Goal: Transaction & Acquisition: Purchase product/service

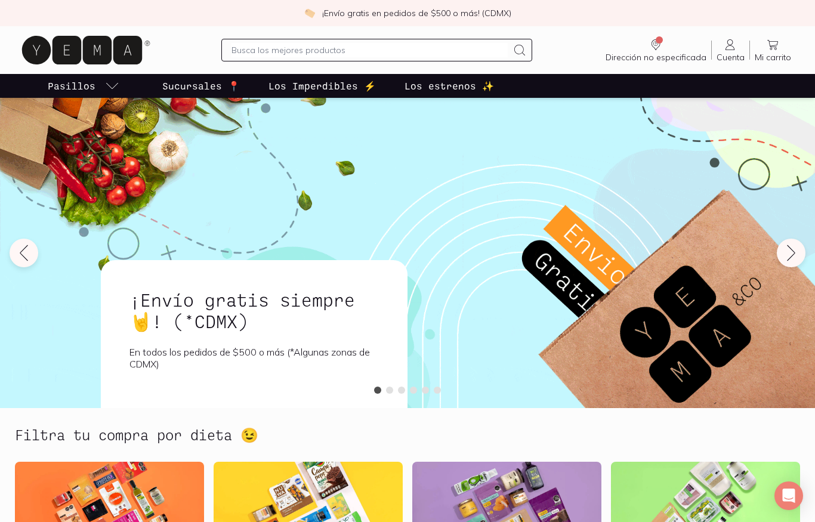
click at [458, 48] on input "text" at bounding box center [370, 50] width 276 height 14
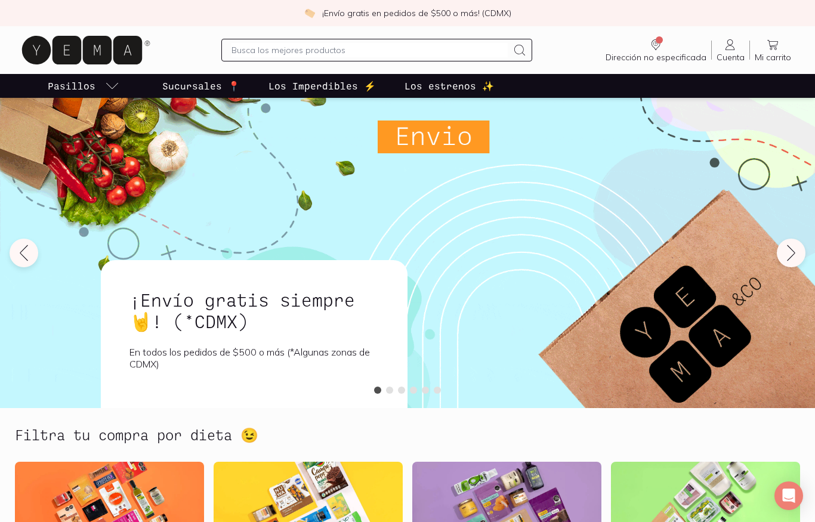
click at [457, 48] on input "text" at bounding box center [370, 50] width 276 height 14
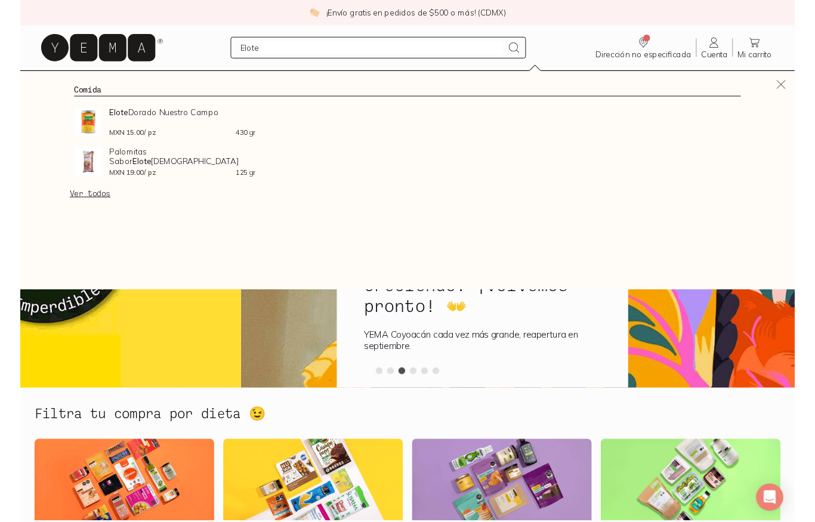
scroll to position [26, 0]
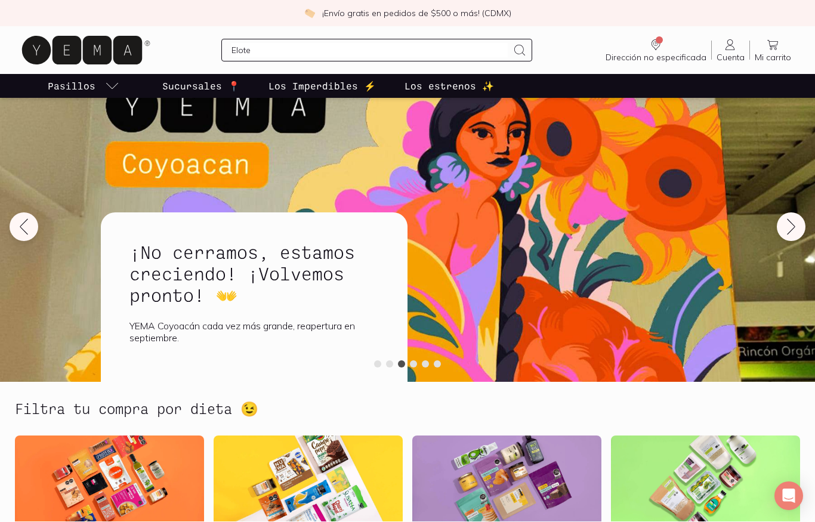
type input "Elote"
click at [515, 49] on icon at bounding box center [520, 50] width 14 height 14
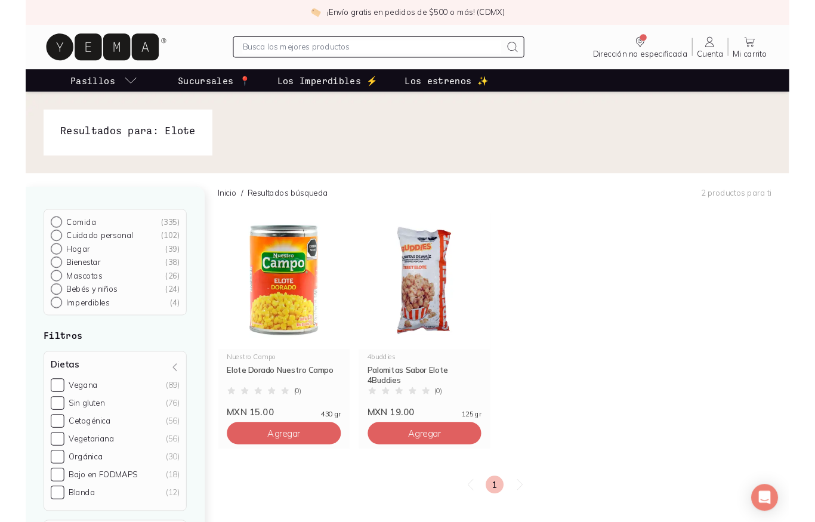
scroll to position [35, 0]
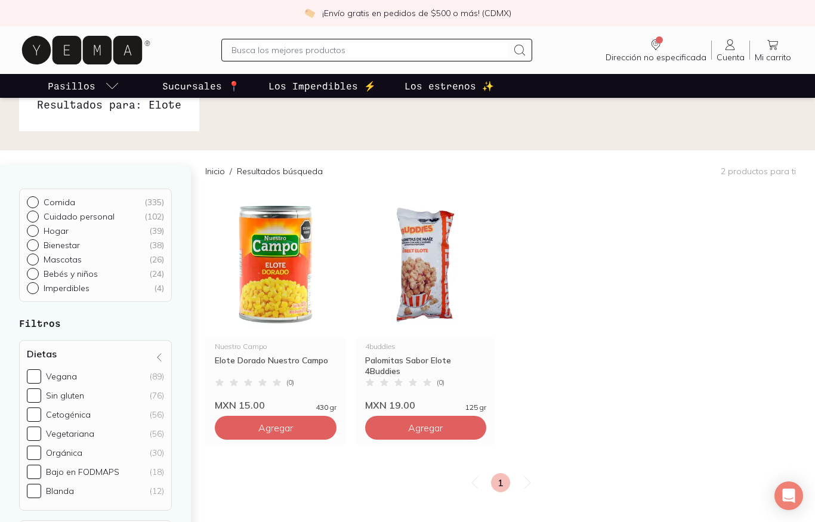
click at [446, 358] on div "Palomitas Sabor Elote 4Buddies" at bounding box center [426, 365] width 122 height 21
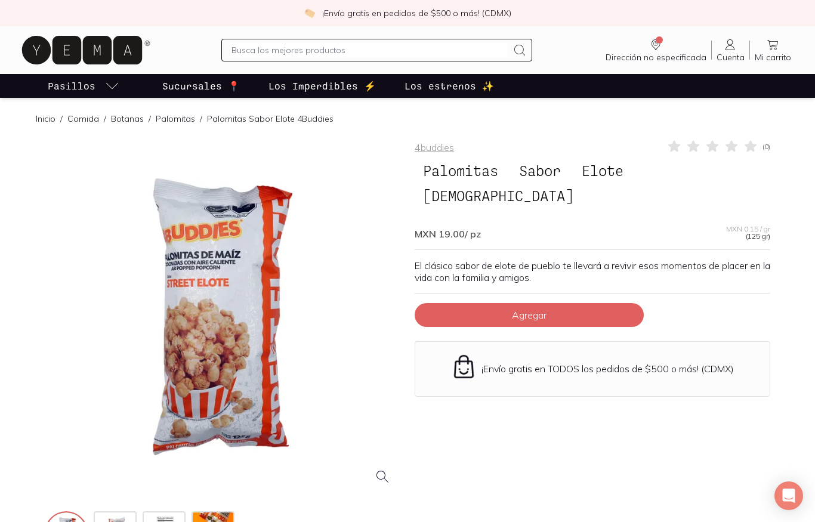
click at [698, 383] on div "4buddies ( 0 ) Palomitas Sabor Elote 4Buddies MXN 19.00 / pz MXN 0.15 / gr (125…" at bounding box center [593, 348] width 356 height 418
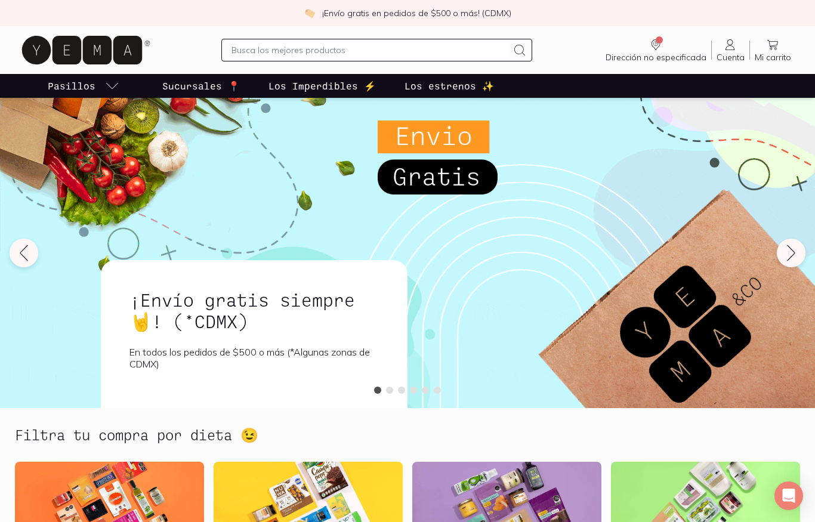
click at [101, 67] on icon at bounding box center [86, 50] width 134 height 38
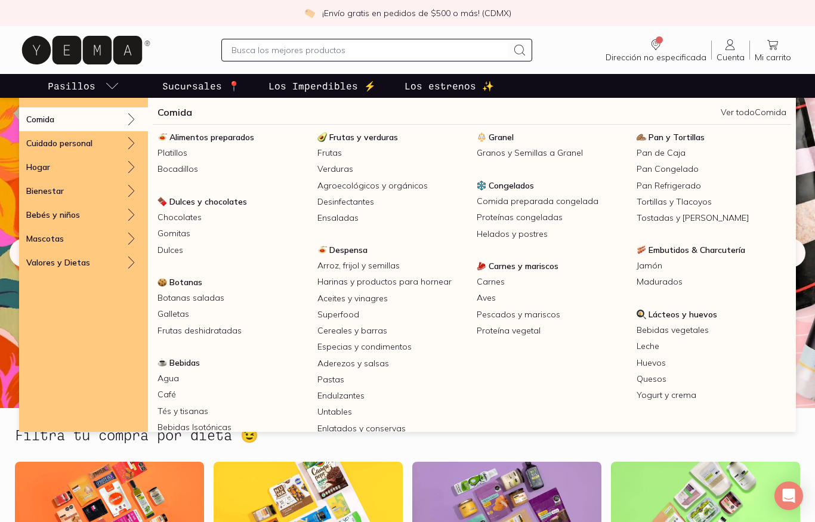
click at [349, 179] on link "Agroecológicos y orgánicos" at bounding box center [393, 186] width 160 height 16
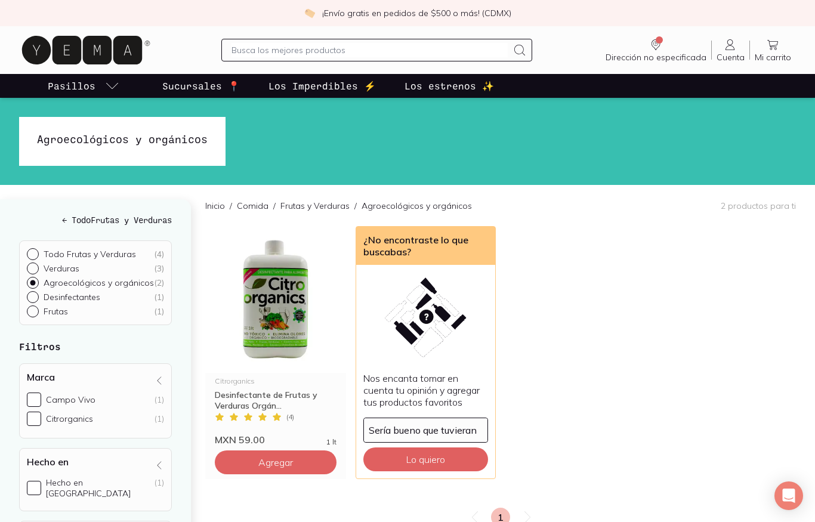
click at [326, 206] on link "Frutas y Verduras" at bounding box center [315, 206] width 69 height 11
